Goal: Navigation & Orientation: Find specific page/section

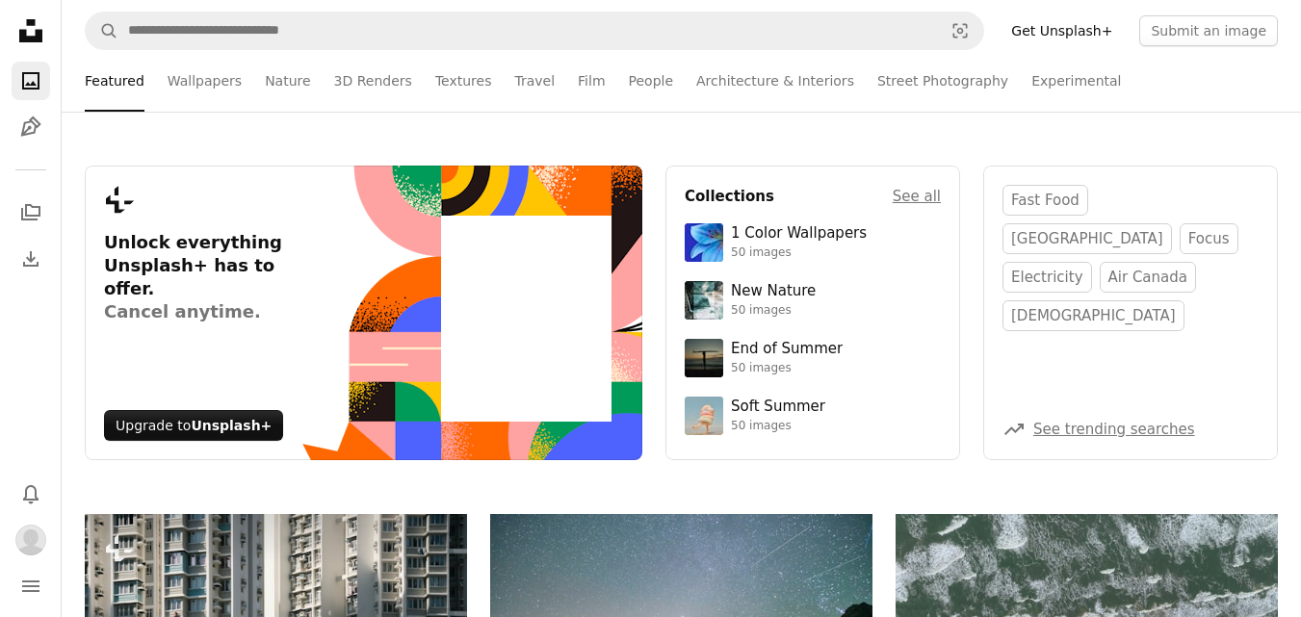
click at [30, 606] on nav "Unsplash logo Unsplash Home A photo Pen Tool A stack of folders Download Photos…" at bounding box center [31, 308] width 62 height 617
click at [32, 587] on icon "Menu" at bounding box center [30, 587] width 17 height 12
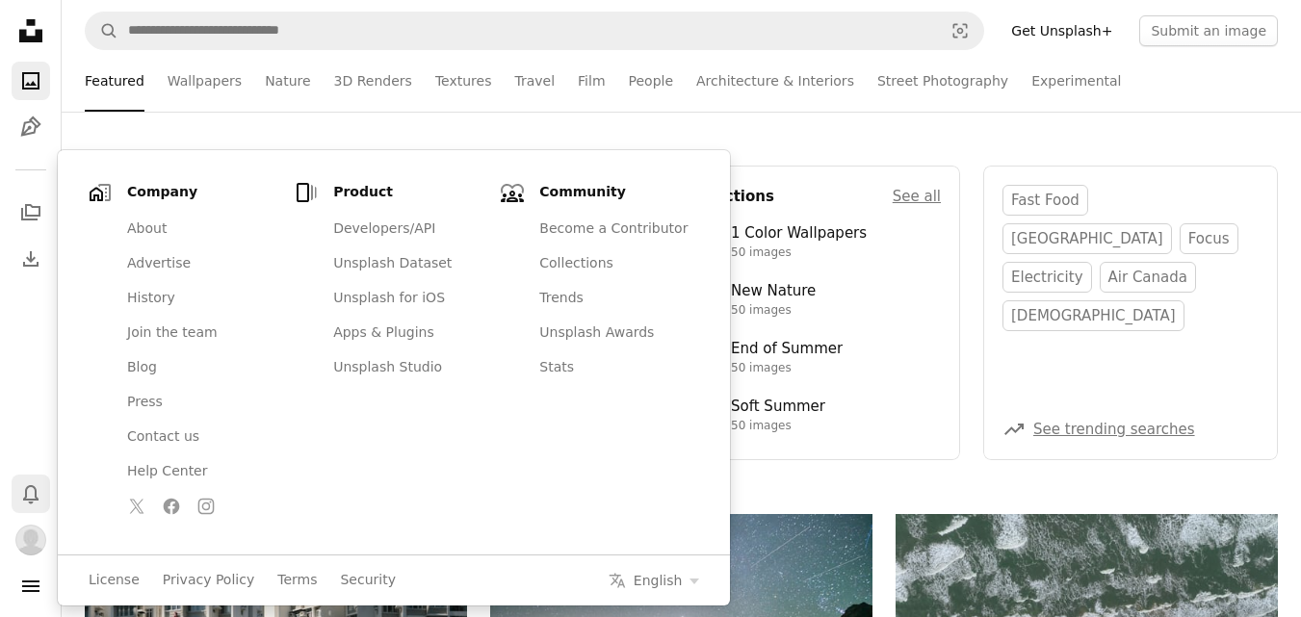
click at [32, 499] on icon "Notifications" at bounding box center [30, 494] width 15 height 19
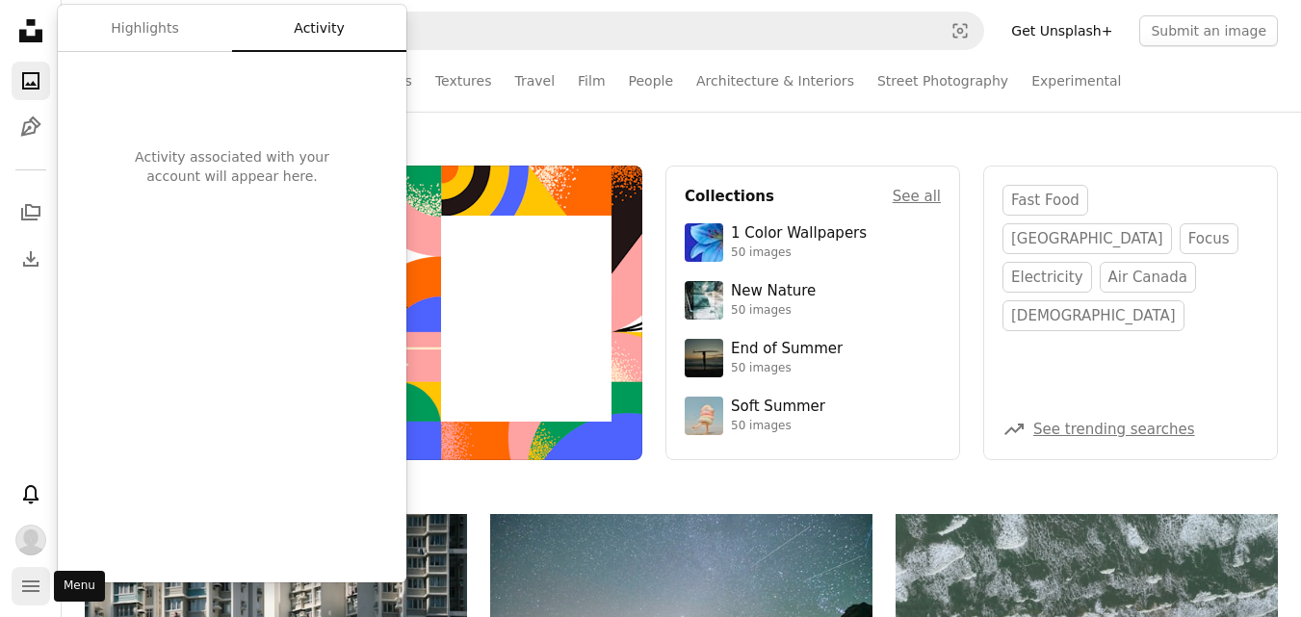
click at [30, 592] on icon "Menu" at bounding box center [30, 587] width 17 height 12
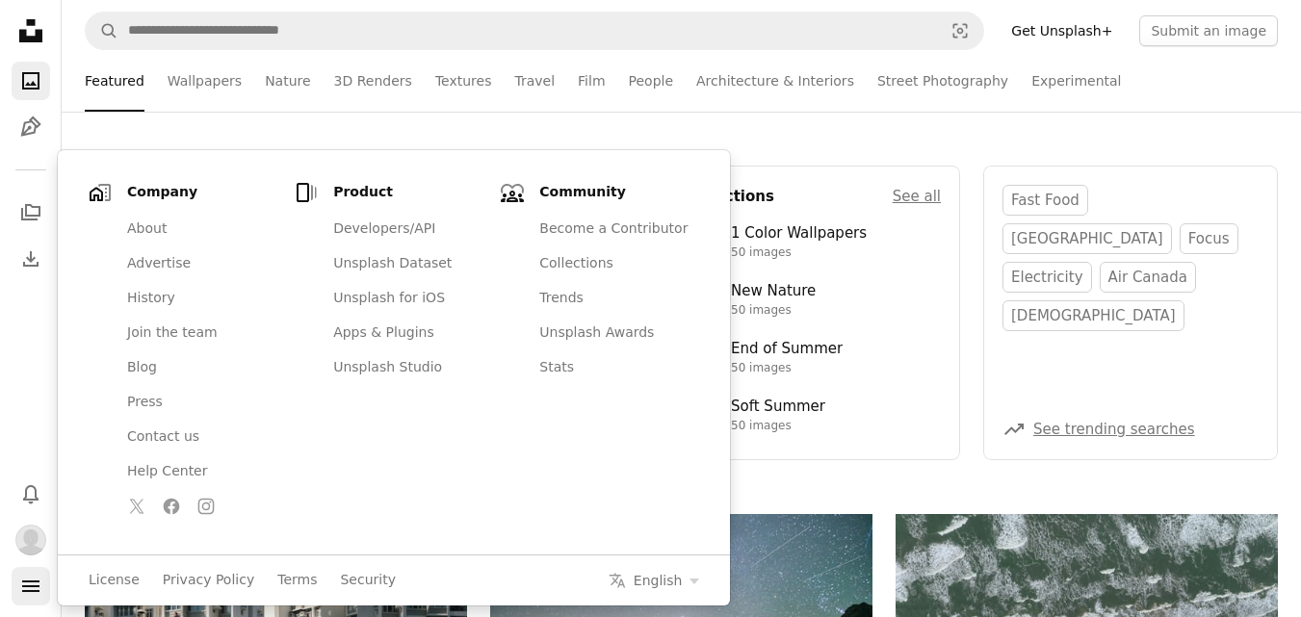
click at [30, 592] on icon "Menu" at bounding box center [30, 587] width 17 height 12
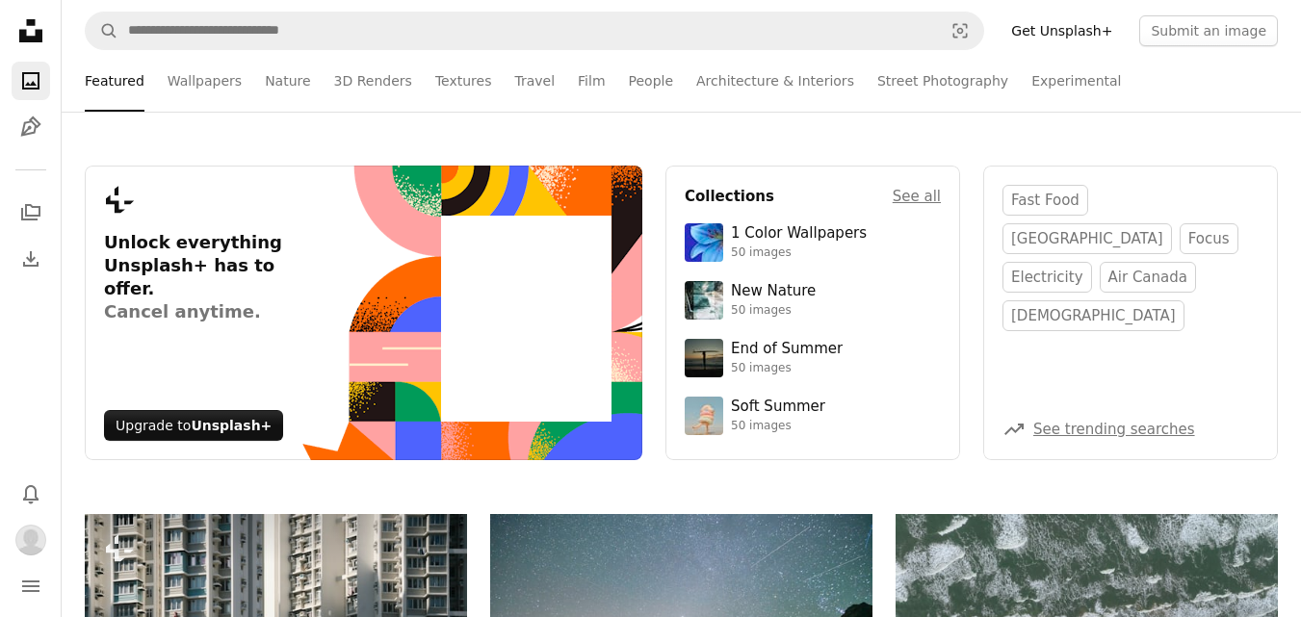
click at [44, 560] on div "Bell navigation menu" at bounding box center [31, 540] width 39 height 131
click at [33, 546] on img "Profile" at bounding box center [30, 540] width 31 height 31
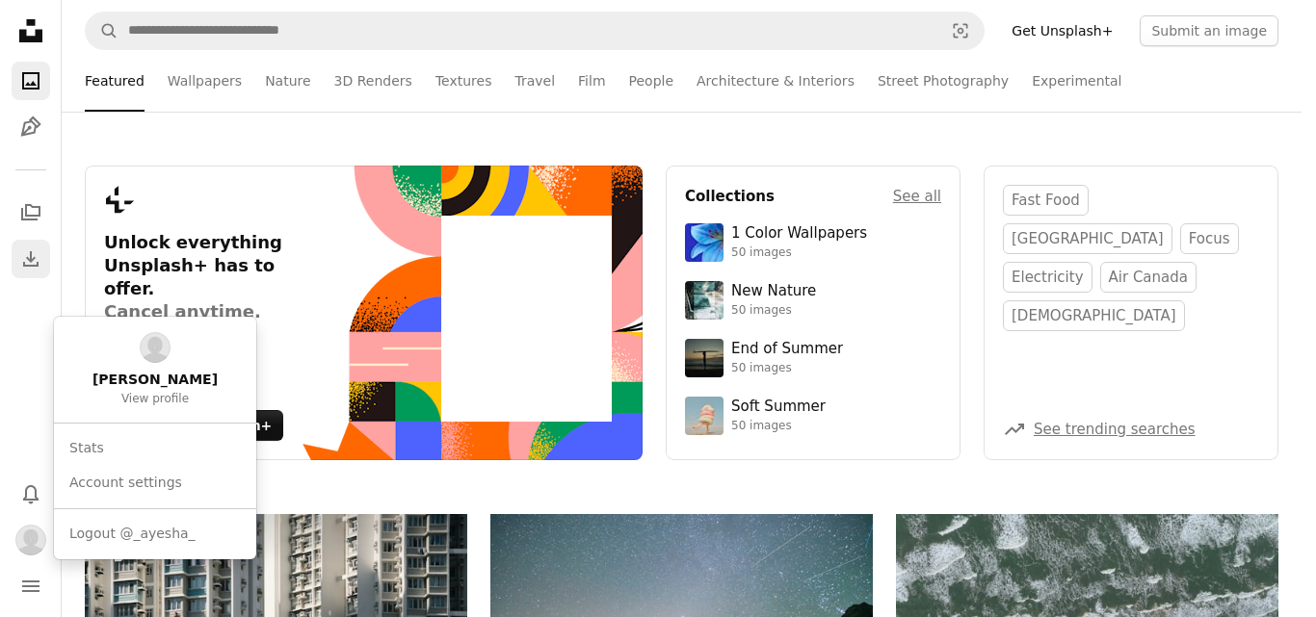
click at [46, 244] on body "Unsplash logo Unsplash Home A photo Pen Tool A stack of folders Download Photos…" at bounding box center [650, 308] width 1301 height 617
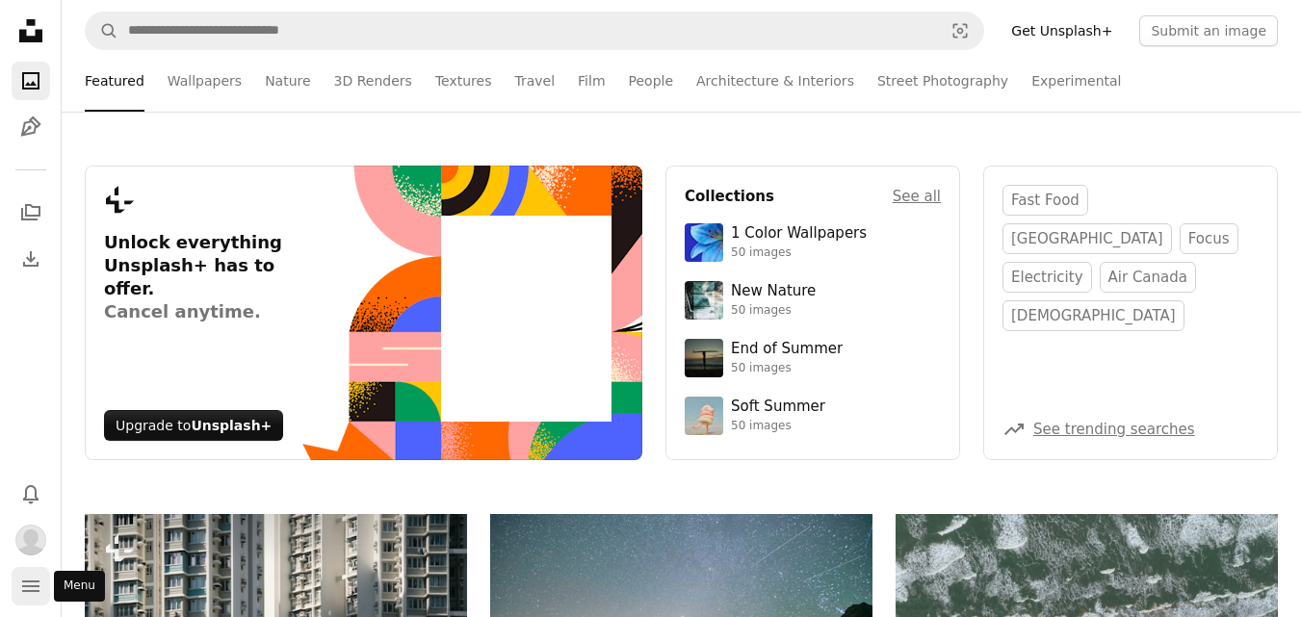
click at [28, 602] on button "navigation menu" at bounding box center [31, 586] width 39 height 39
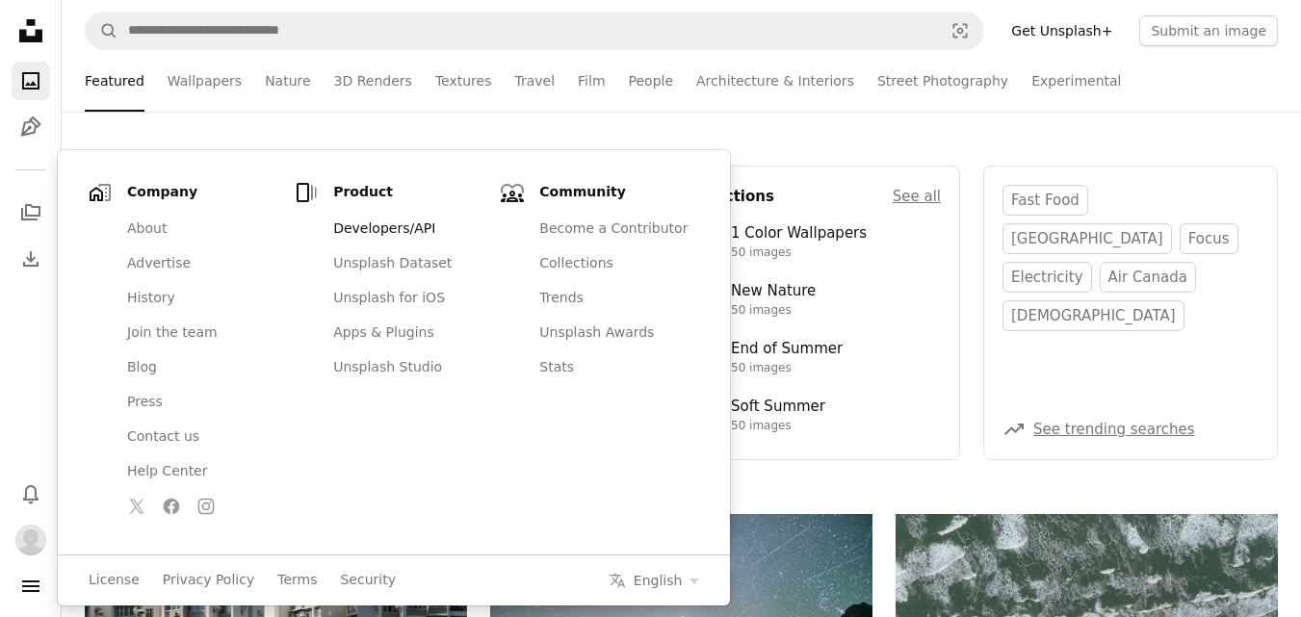
click at [357, 231] on link "Developers/API" at bounding box center [407, 229] width 171 height 35
